Goal: Navigation & Orientation: Understand site structure

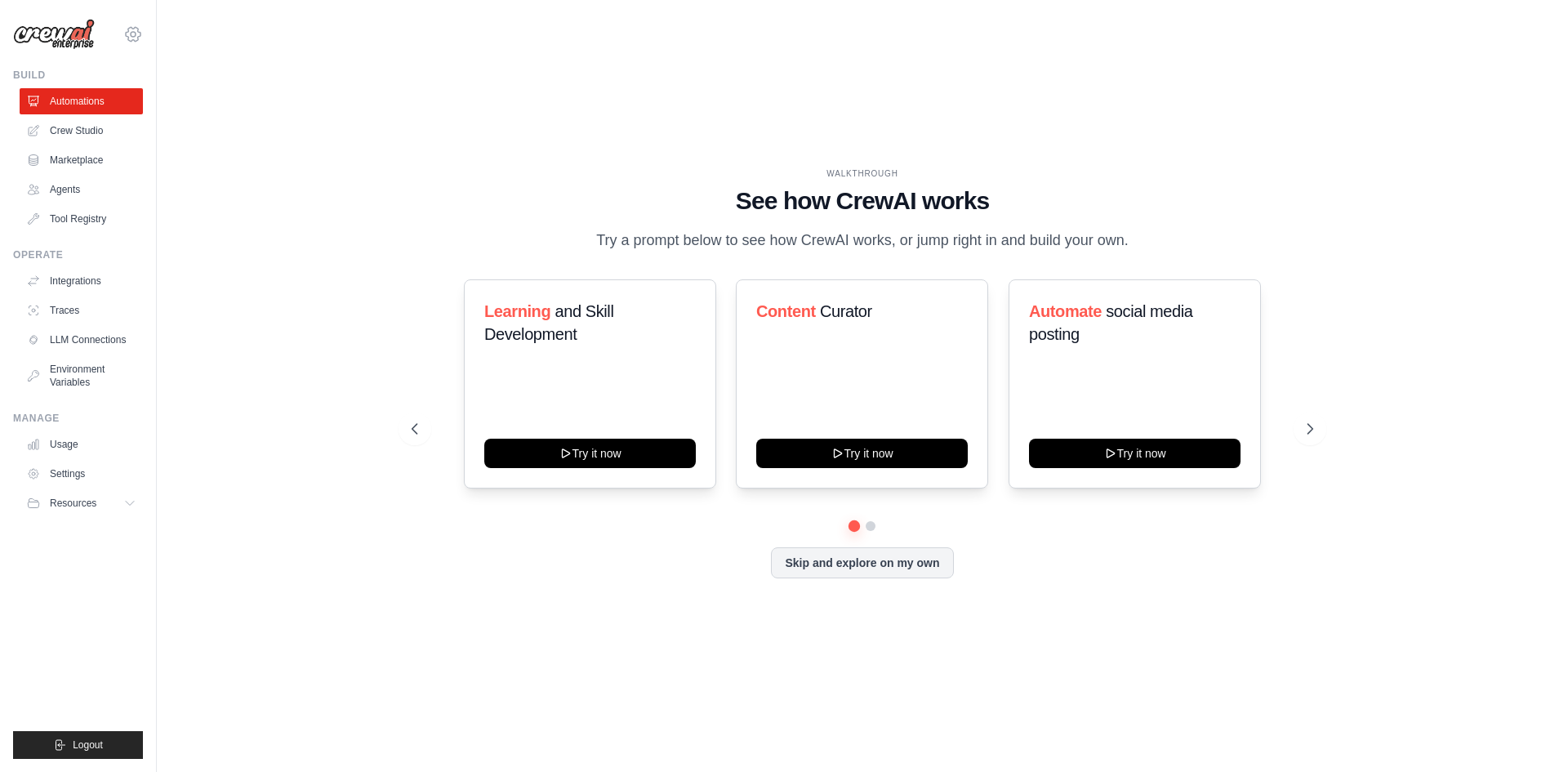
click at [130, 35] on icon at bounding box center [133, 34] width 20 height 20
click at [199, 160] on div "WALKTHROUGH See how [PERSON_NAME] works Try a prompt below to see how [PERSON_N…" at bounding box center [863, 386] width 1358 height 739
click at [89, 133] on link "Crew Studio" at bounding box center [83, 131] width 123 height 26
click at [125, 505] on icon at bounding box center [132, 503] width 13 height 13
click at [71, 105] on link "Automations" at bounding box center [83, 101] width 123 height 26
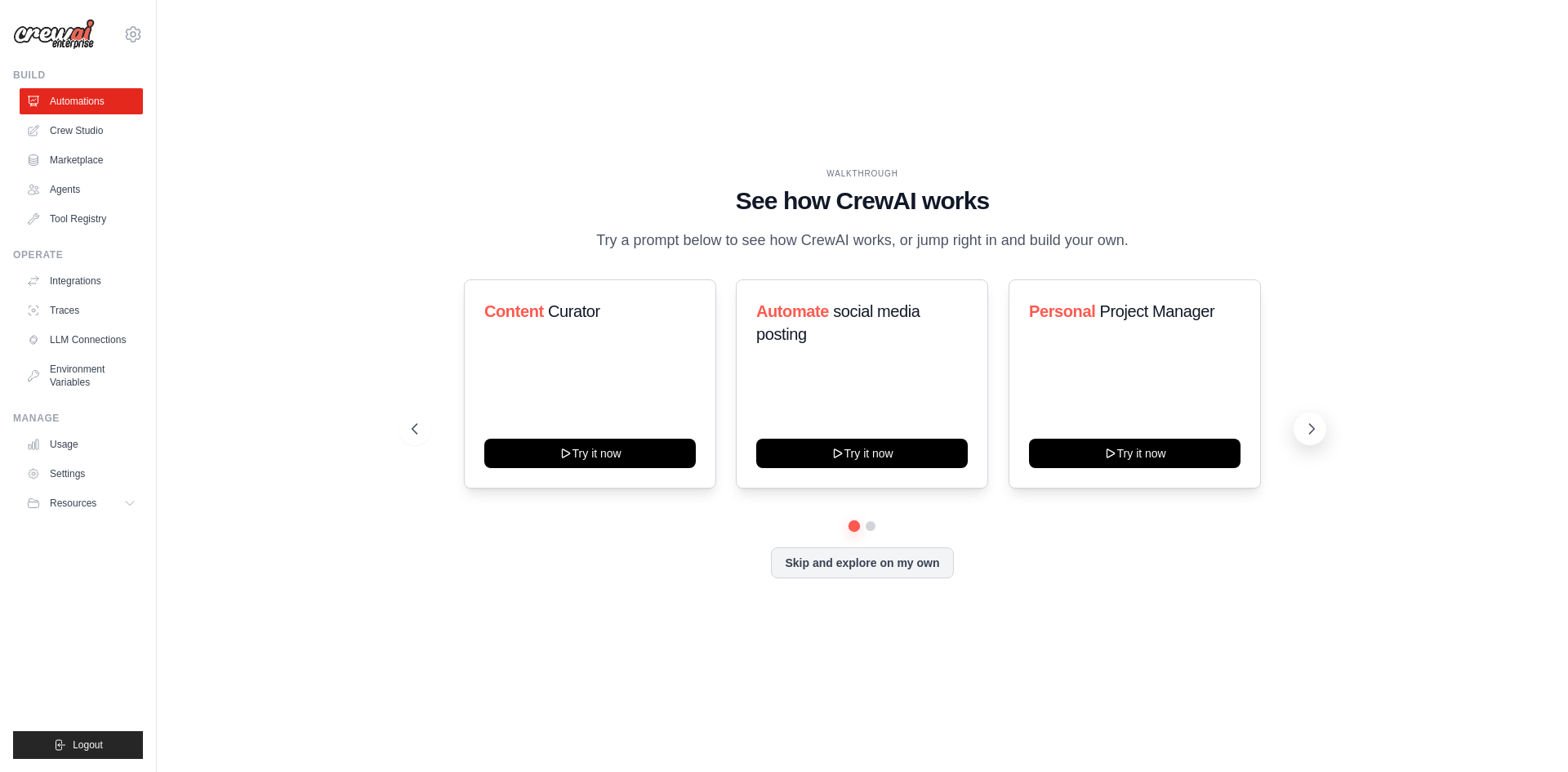
click at [1313, 429] on icon at bounding box center [1312, 429] width 5 height 9
click at [912, 558] on button "Skip and explore on my own" at bounding box center [862, 561] width 182 height 31
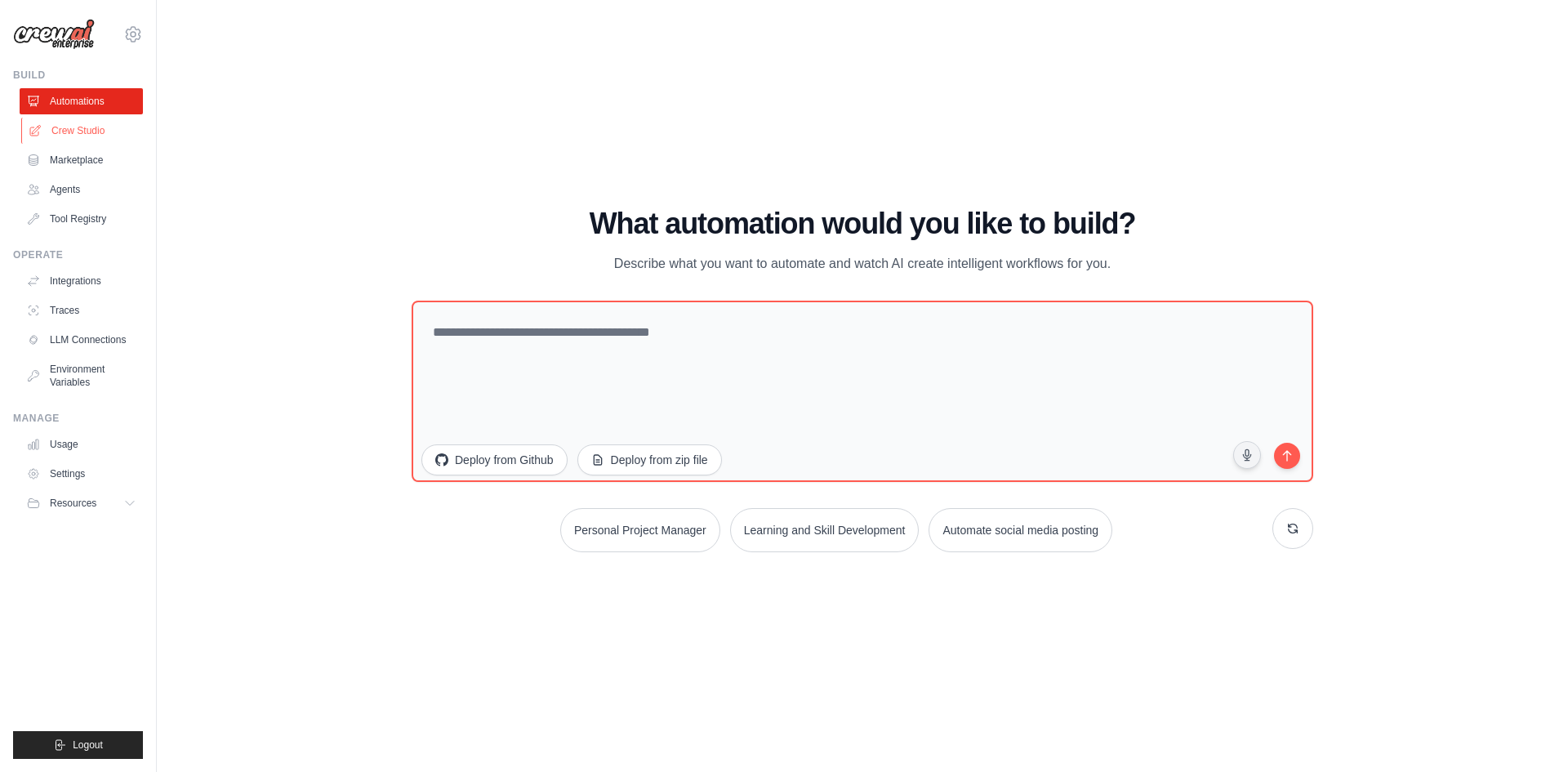
click at [61, 131] on link "Crew Studio" at bounding box center [83, 131] width 123 height 26
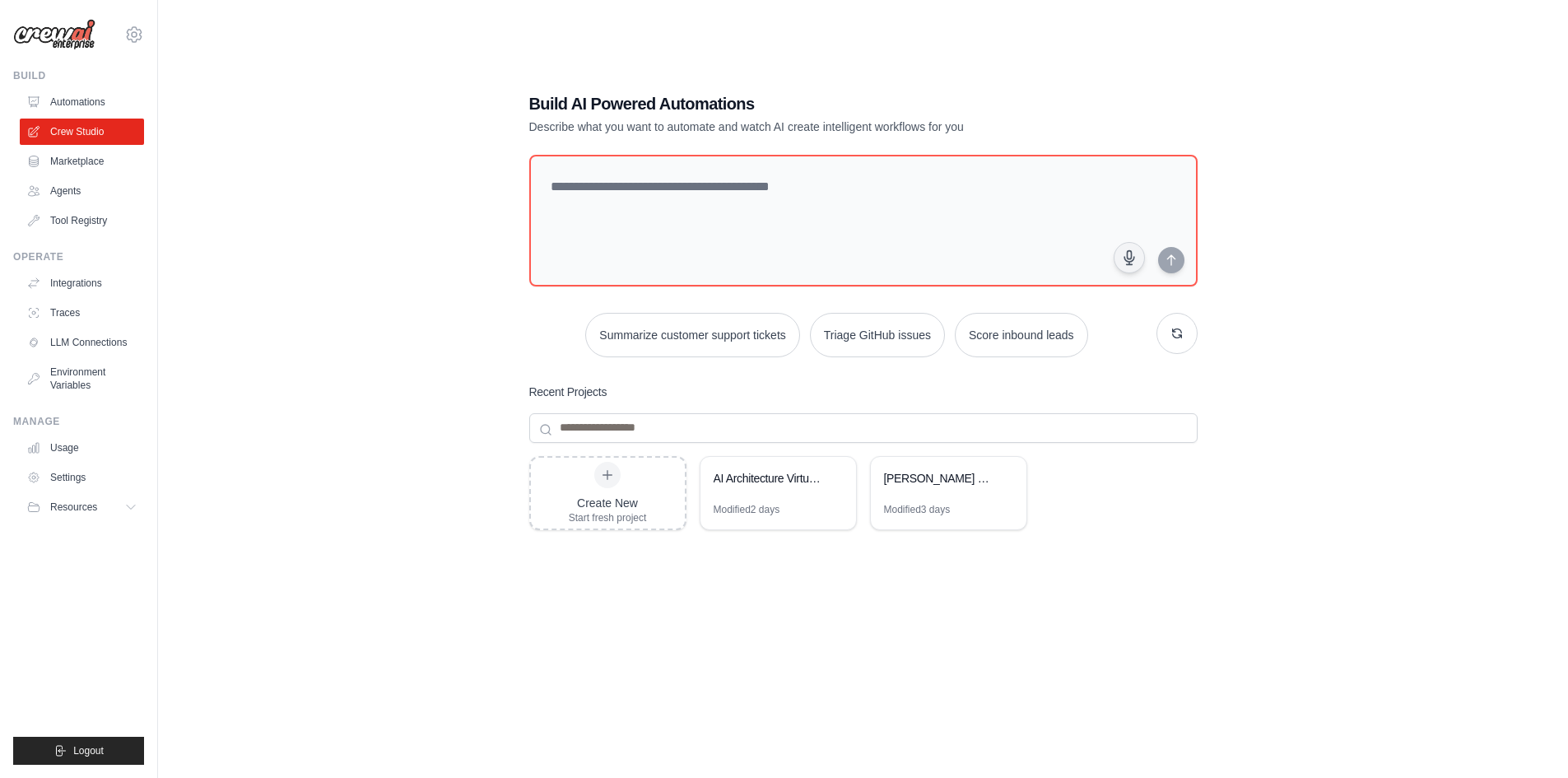
click at [65, 164] on link "Marketplace" at bounding box center [82, 161] width 124 height 26
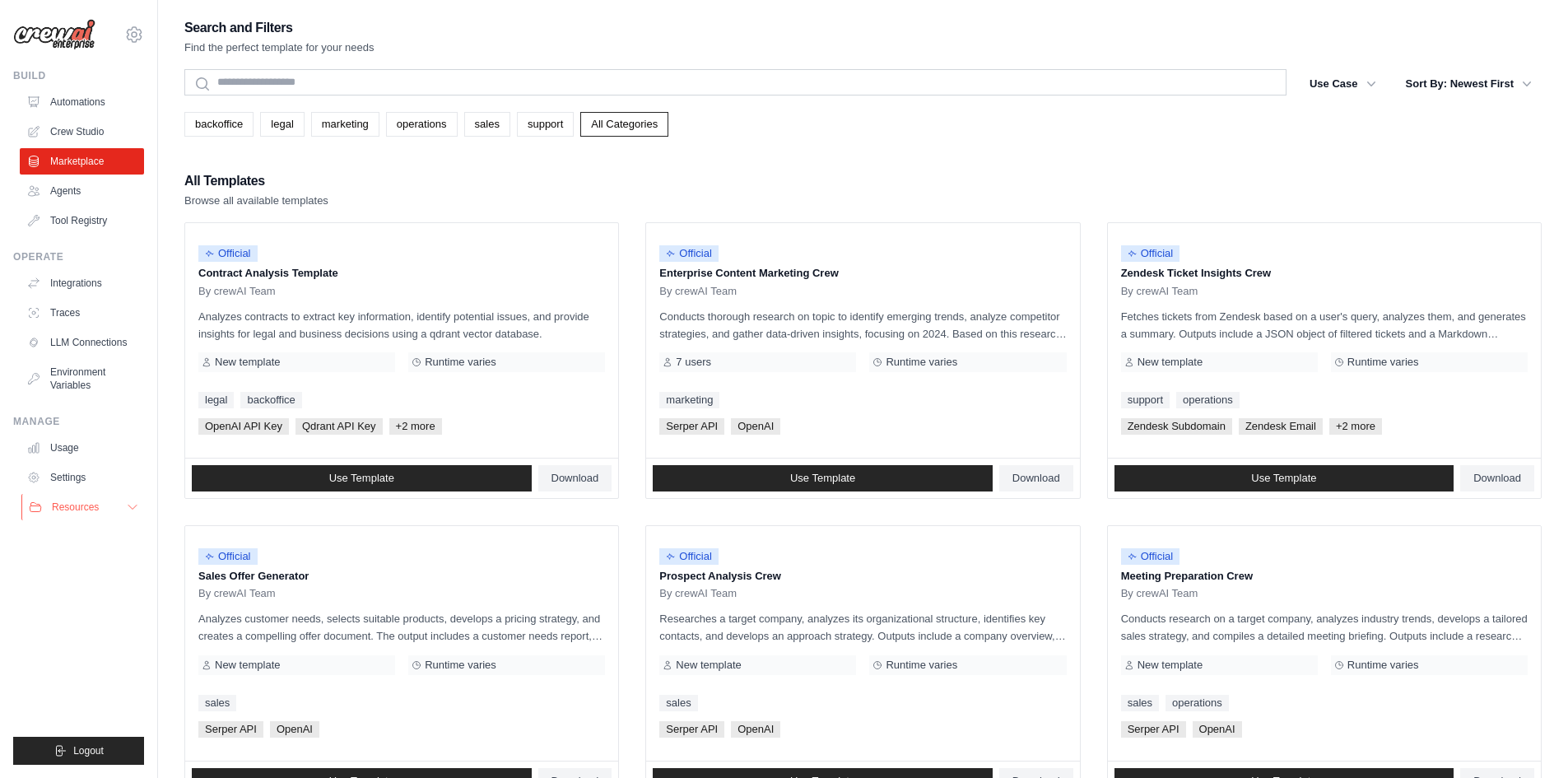
click at [136, 510] on icon at bounding box center [133, 507] width 13 height 13
click at [105, 533] on span "Documentation" at bounding box center [91, 535] width 67 height 13
click at [88, 563] on span "GitHub" at bounding box center [74, 561] width 30 height 13
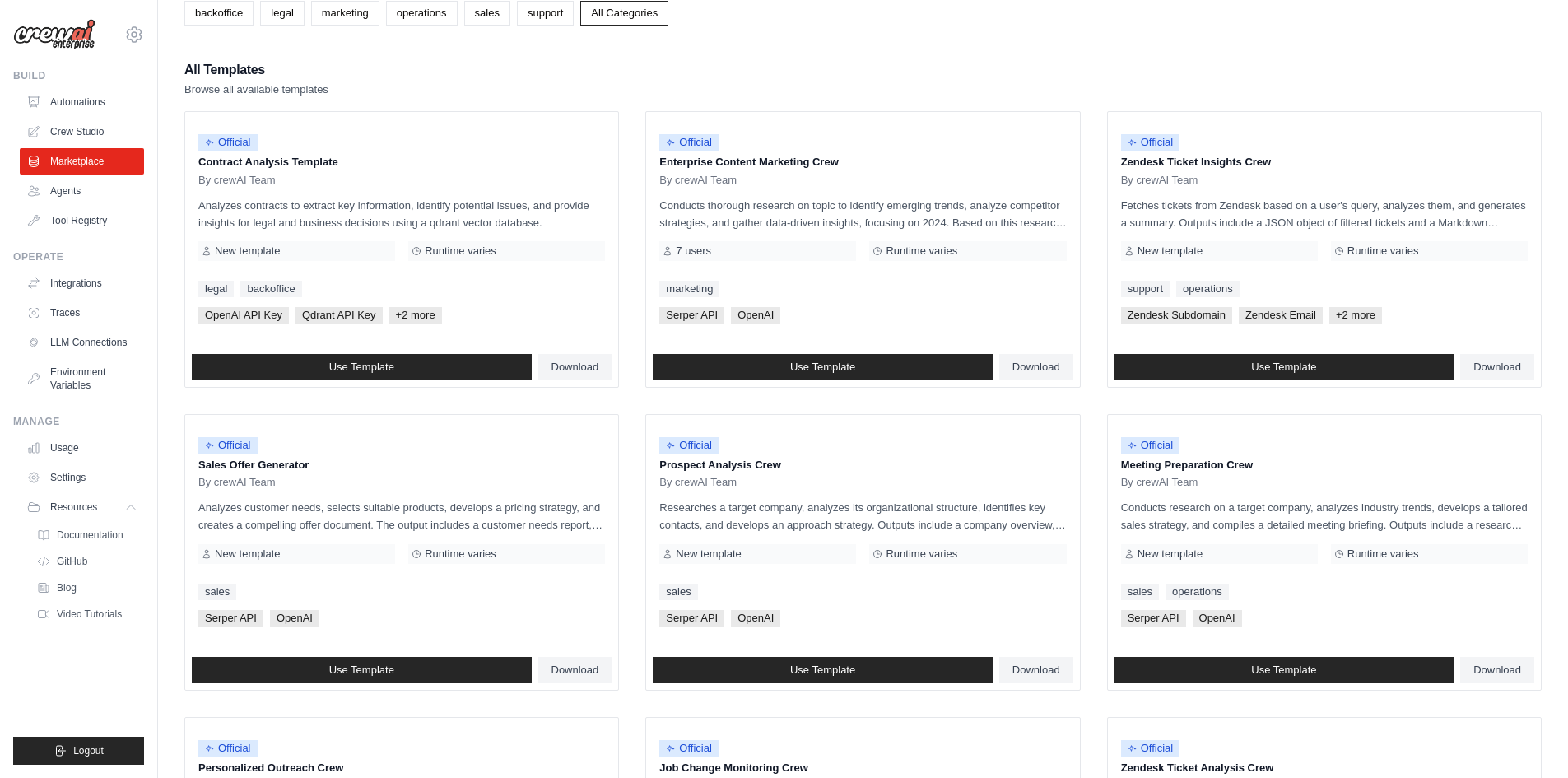
scroll to position [82, 0]
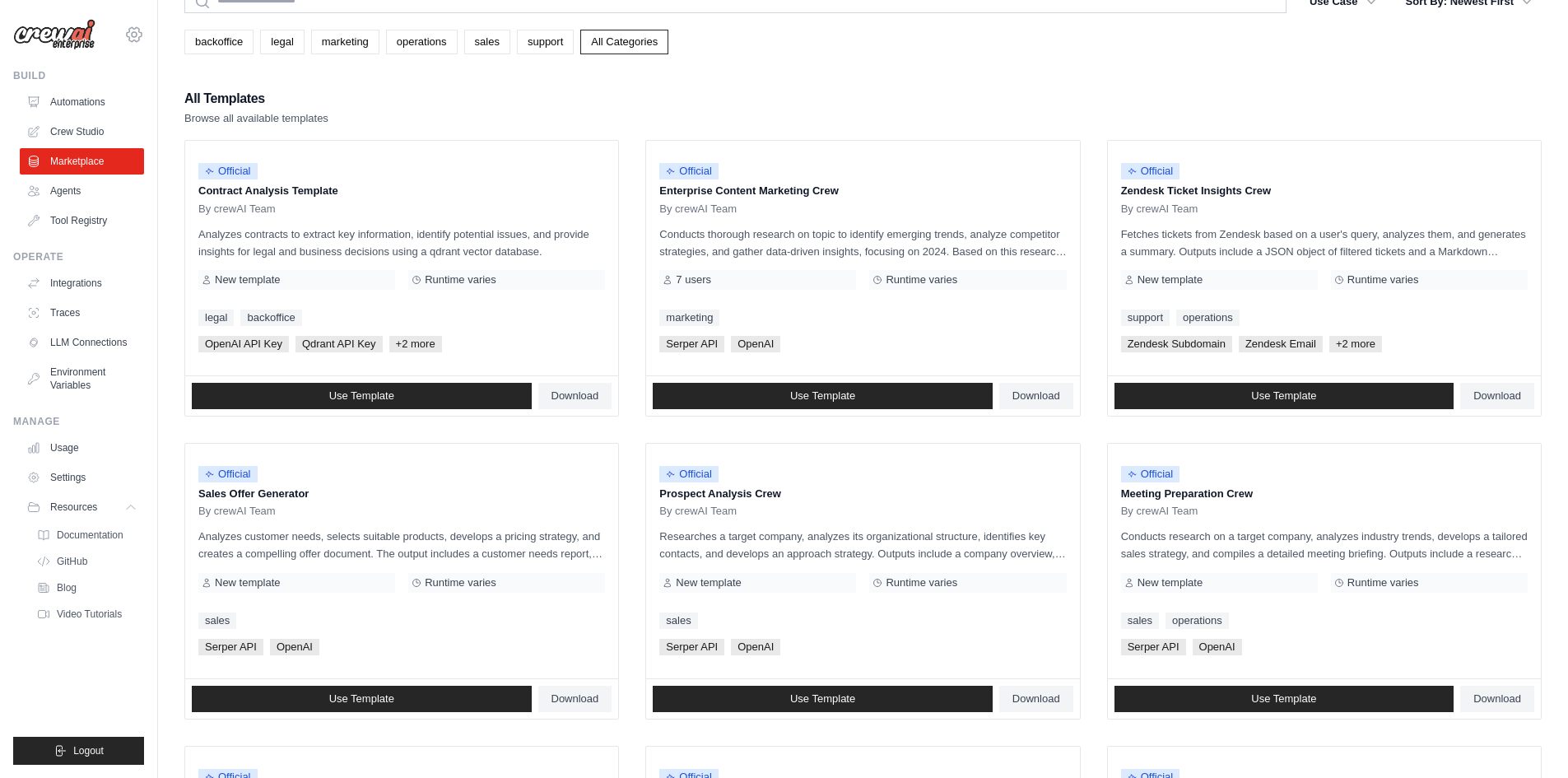
click at [137, 36] on icon at bounding box center [134, 34] width 5 height 5
click at [124, 114] on link "Settings" at bounding box center [134, 110] width 145 height 29
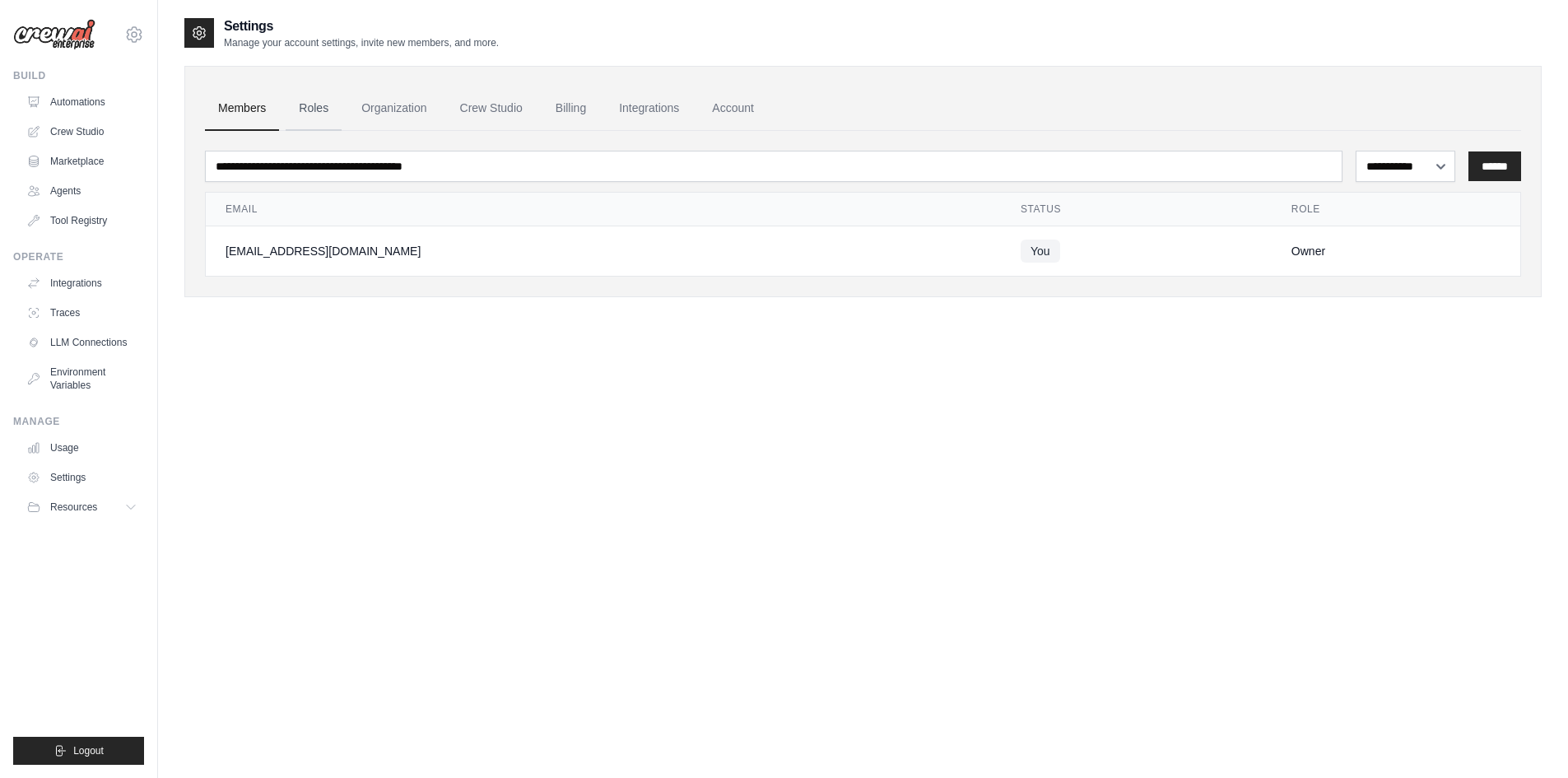
click at [315, 107] on link "Roles" at bounding box center [313, 108] width 56 height 44
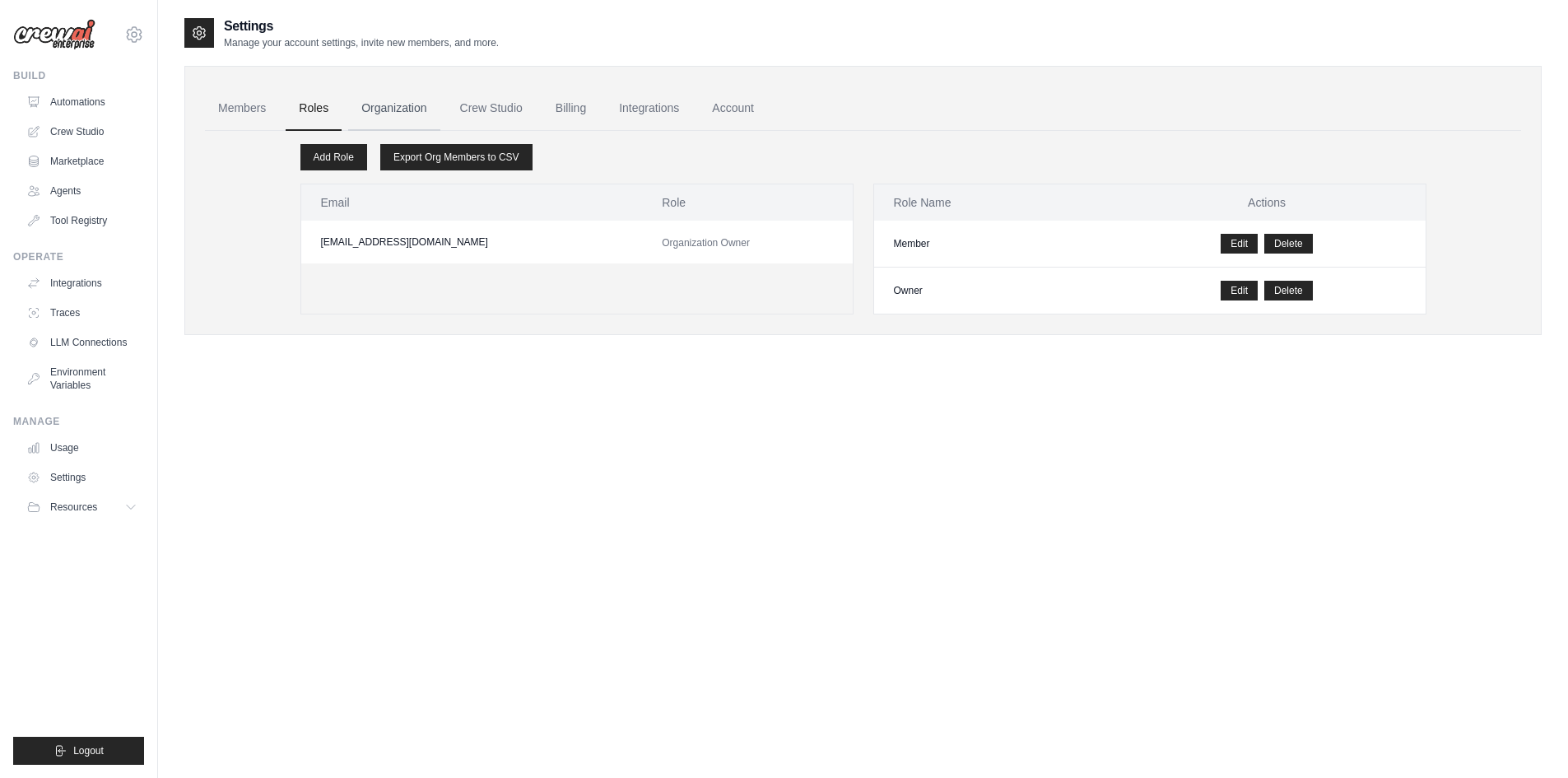
click at [370, 108] on link "Organization" at bounding box center [393, 108] width 91 height 44
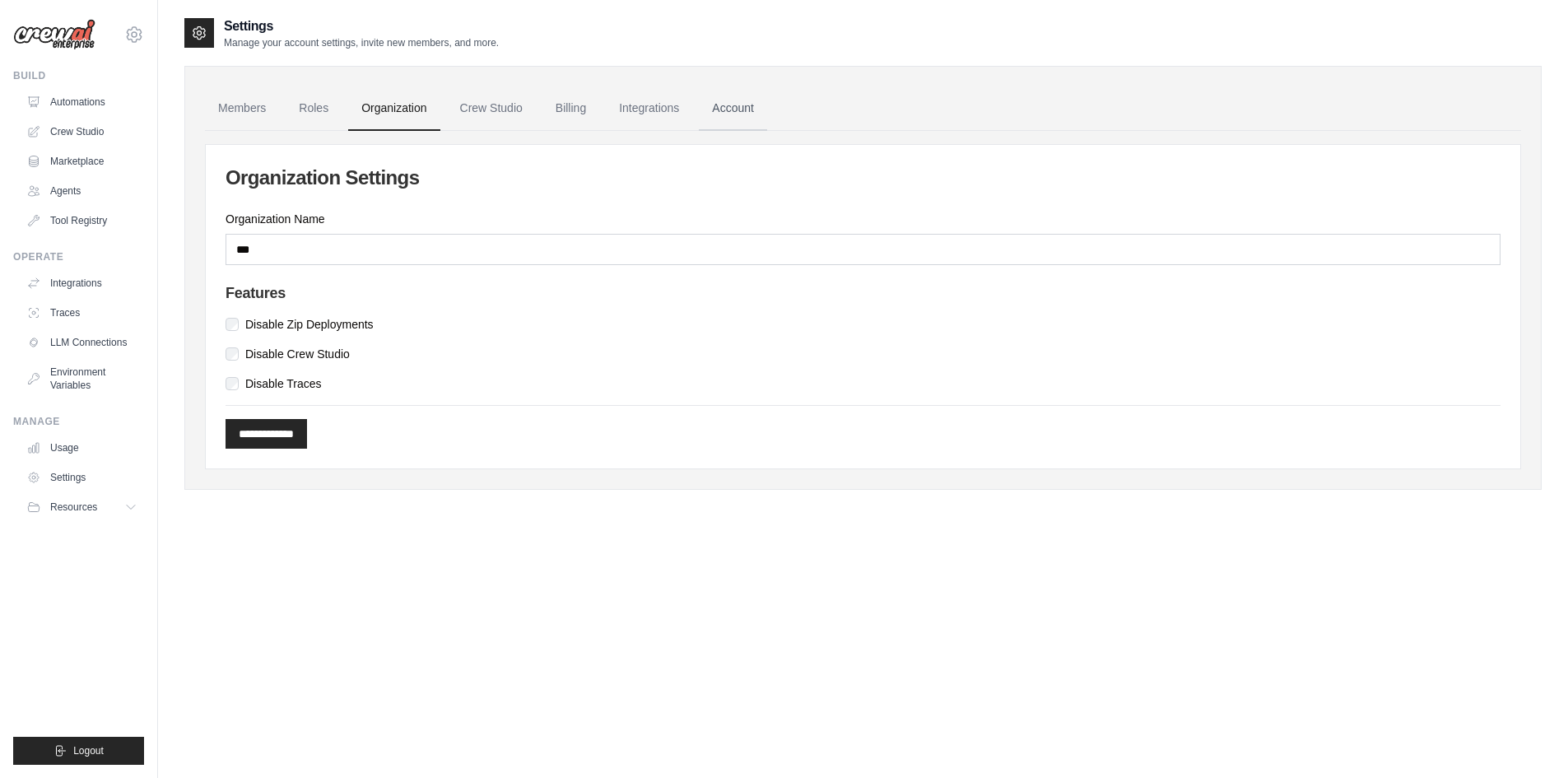
click at [728, 108] on link "Account" at bounding box center [733, 108] width 68 height 44
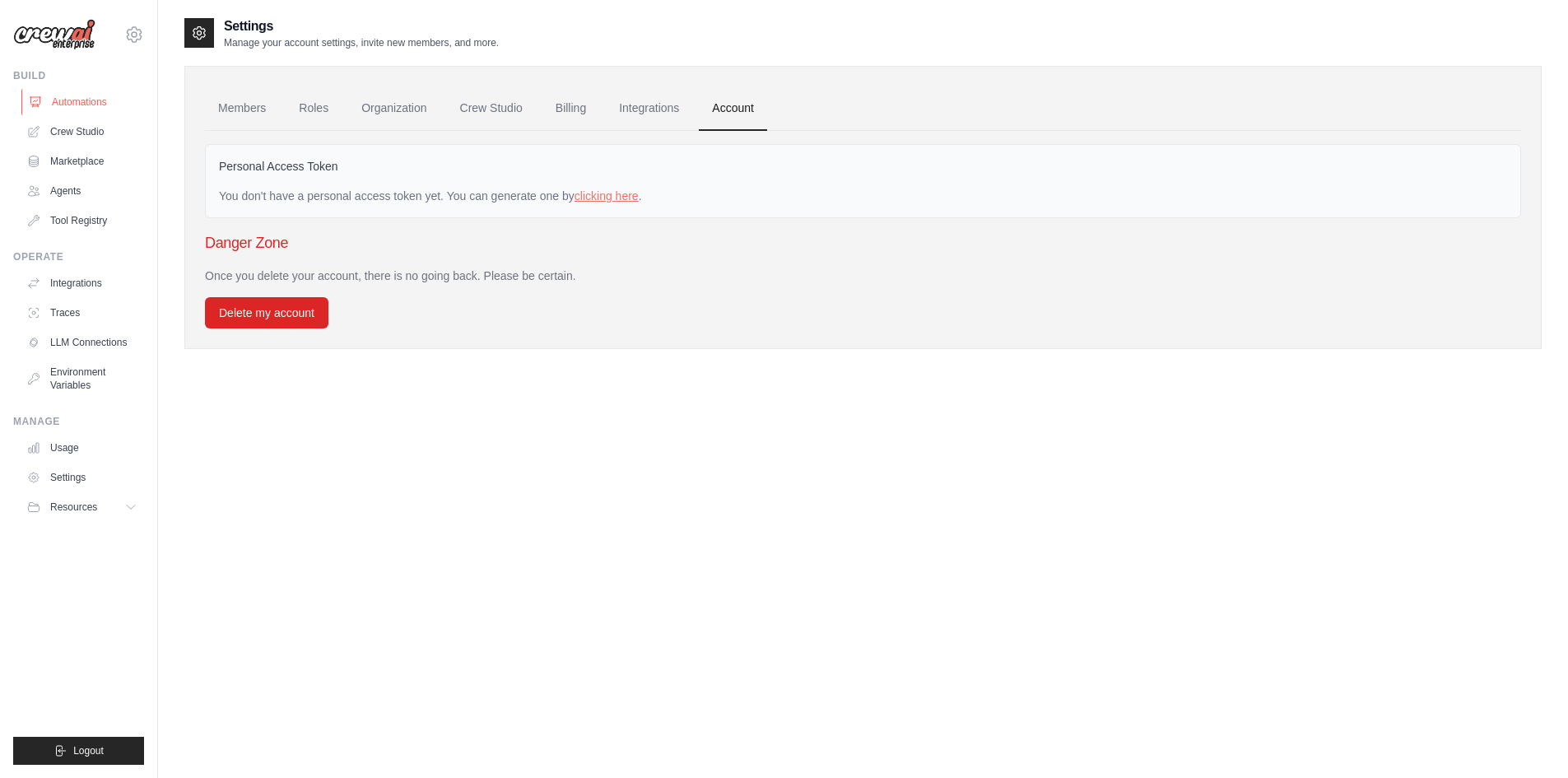
click at [100, 108] on link "Automations" at bounding box center [84, 102] width 124 height 26
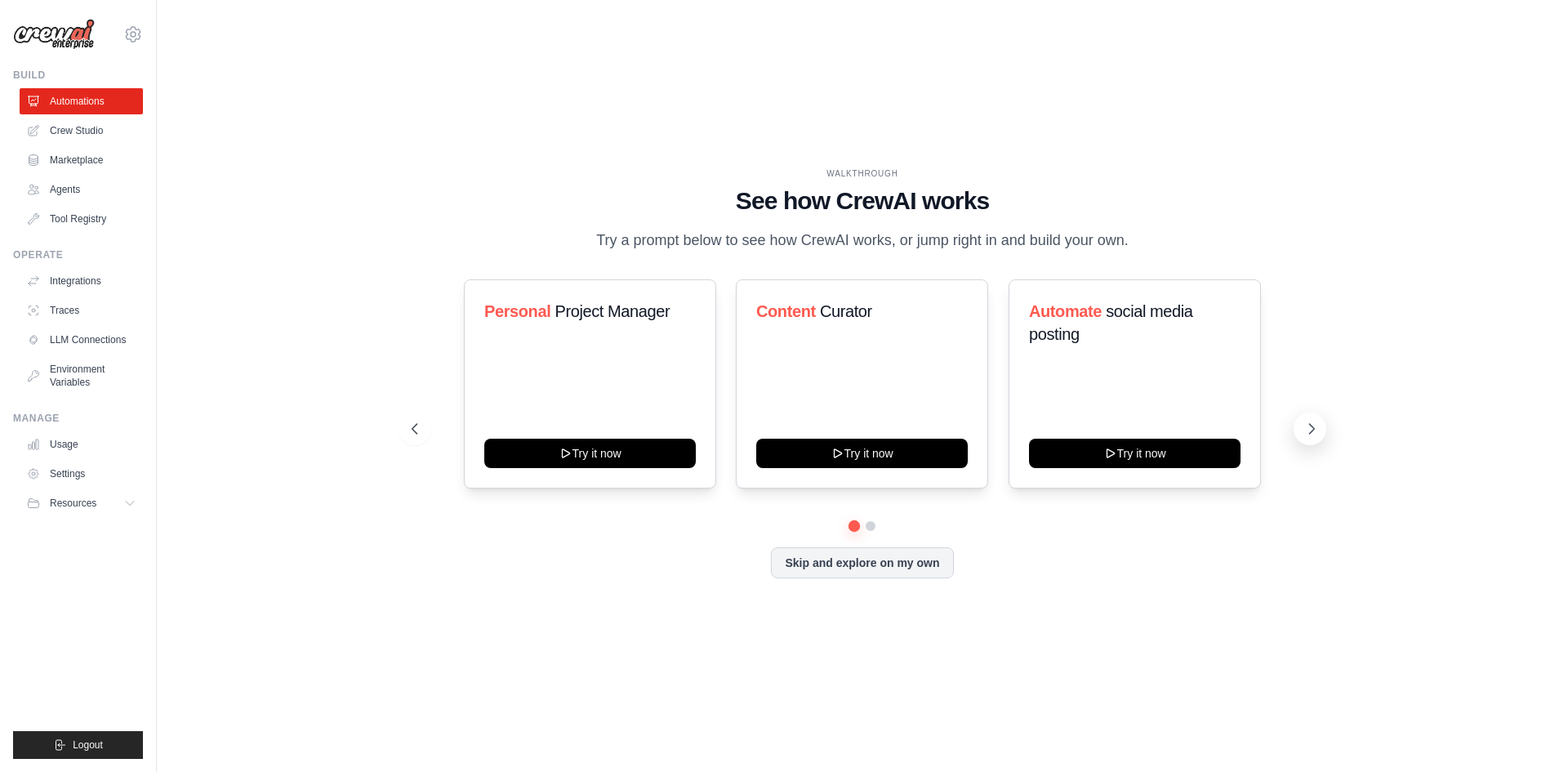
click at [1308, 427] on icon at bounding box center [1311, 428] width 16 height 16
